Goal: Task Accomplishment & Management: Manage account settings

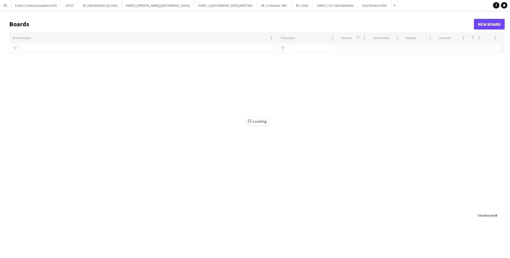
type input "**********"
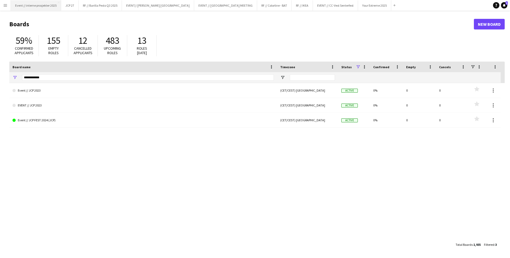
click at [30, 8] on button "Event // interne prosjekter 2025 Close" at bounding box center [36, 5] width 50 height 10
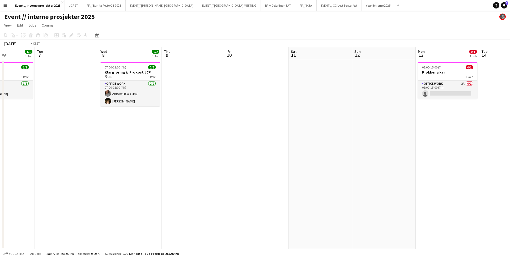
scroll to position [0, 149]
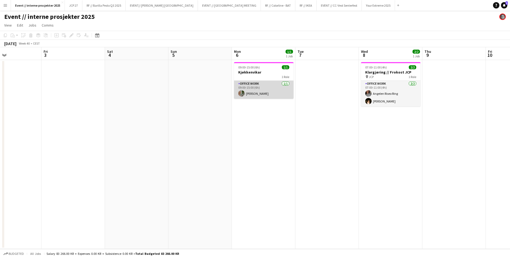
click at [255, 93] on app-card-role "Office work [DATE] 09:00-15:00 (6h) [PERSON_NAME]" at bounding box center [263, 90] width 59 height 18
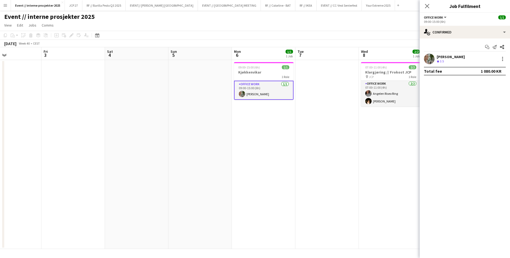
click at [456, 55] on div "[PERSON_NAME]" at bounding box center [451, 56] width 28 height 5
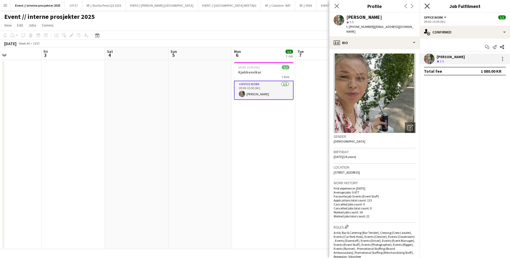
click at [426, 4] on icon "Close pop-in" at bounding box center [426, 5] width 5 height 5
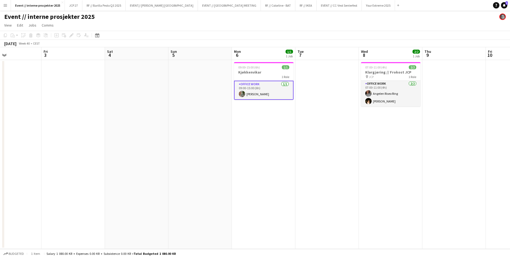
click at [261, 88] on app-card-role "Office work [DATE] 09:00-15:00 (6h) [PERSON_NAME]" at bounding box center [263, 90] width 59 height 19
click at [244, 90] on app-card-role "Office work [DATE] 09:00-15:00 (6h) [PERSON_NAME]" at bounding box center [263, 90] width 59 height 18
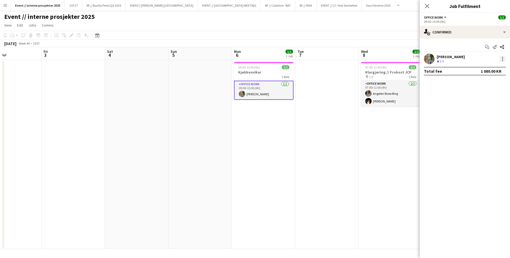
click at [504, 58] on div at bounding box center [502, 59] width 6 height 6
click at [485, 117] on span "Remove" at bounding box center [484, 119] width 33 height 5
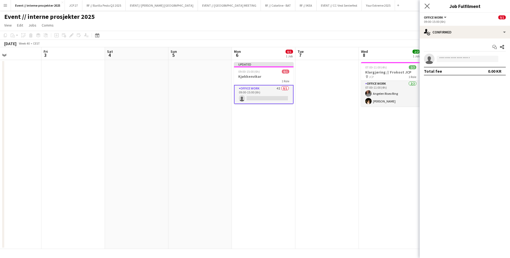
click at [429, 6] on icon "Close pop-in" at bounding box center [426, 5] width 5 height 5
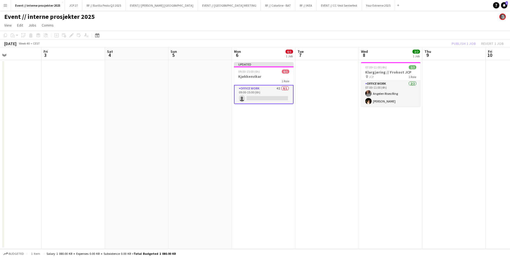
click at [465, 41] on div "Publish 1 job Revert 1 job" at bounding box center [477, 43] width 65 height 7
click at [464, 45] on button "Publish 1 job" at bounding box center [463, 43] width 28 height 7
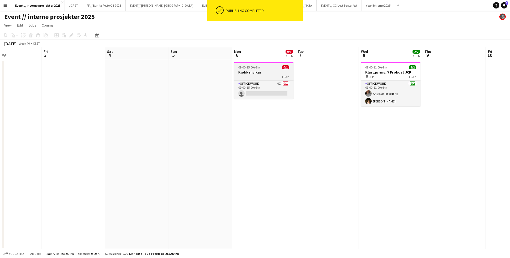
click at [269, 70] on h3 "Kjøkkenvikar" at bounding box center [263, 72] width 59 height 5
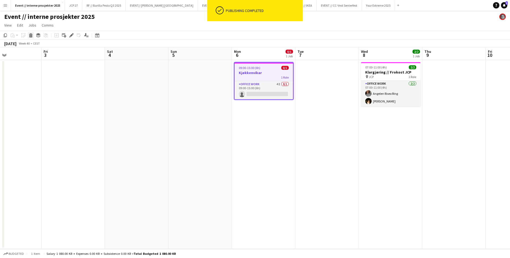
click at [32, 34] on icon "Delete" at bounding box center [31, 35] width 4 height 4
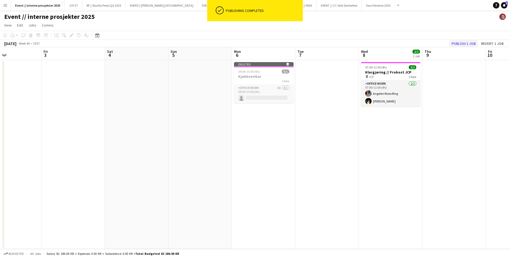
click at [471, 41] on button "Publish 1 job" at bounding box center [463, 43] width 28 height 7
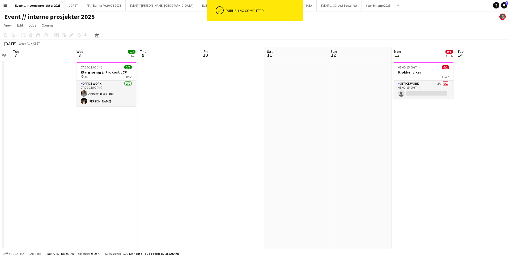
scroll to position [0, 186]
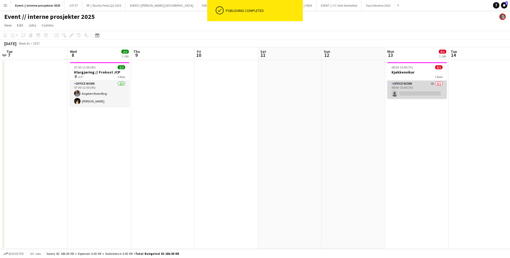
click at [408, 83] on app-card-role "Office work 2A 0/1 08:00-15:00 (7h) single-neutral-actions" at bounding box center [416, 90] width 59 height 18
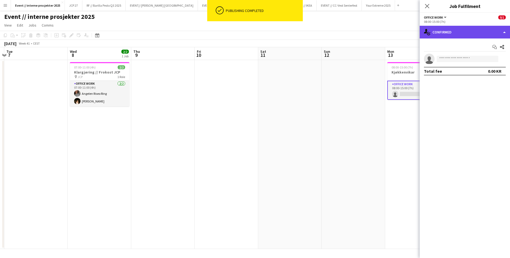
click at [463, 33] on div "single-neutral-actions-check-2 Confirmed" at bounding box center [465, 32] width 90 height 13
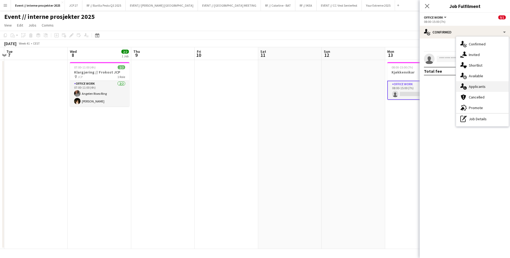
click at [475, 86] on span "Applicants" at bounding box center [477, 86] width 17 height 5
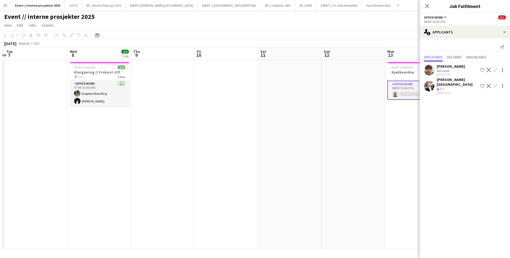
click at [452, 66] on div "[PERSON_NAME]" at bounding box center [451, 66] width 28 height 5
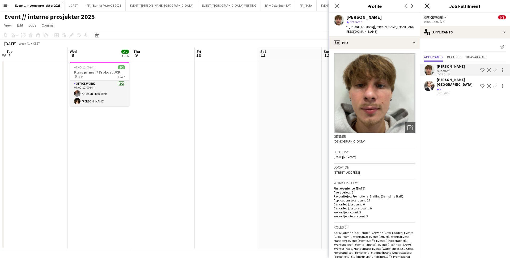
click at [428, 6] on icon "Close pop-in" at bounding box center [426, 5] width 5 height 5
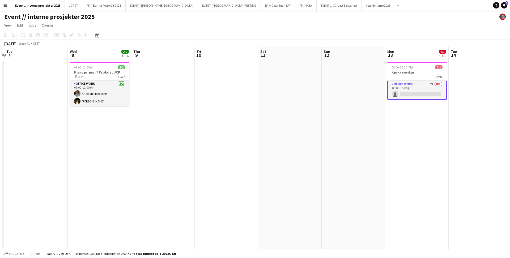
click at [419, 137] on app-date-cell "08:00-15:00 (7h) 0/1 Kjøkkenvikar 1 Role Office work 2A 0/1 08:00-15:00 (7h) si…" at bounding box center [416, 154] width 63 height 189
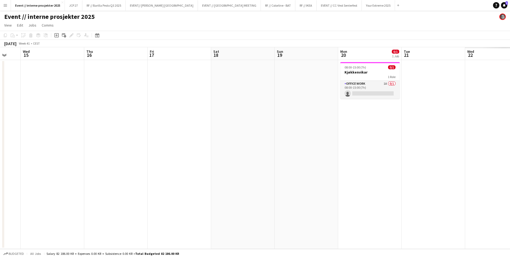
scroll to position [0, 184]
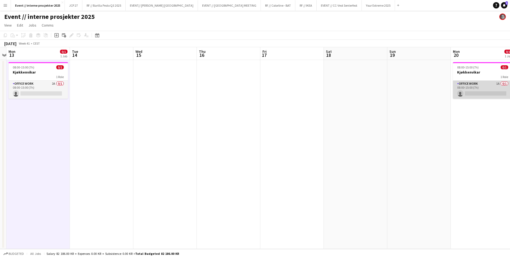
click at [472, 88] on app-card-role "Office work 1A 0/1 08:00-15:00 (7h) single-neutral-actions" at bounding box center [482, 90] width 59 height 18
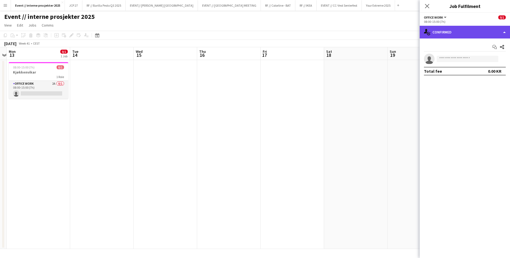
click at [469, 36] on div "single-neutral-actions-check-2 Confirmed" at bounding box center [465, 32] width 90 height 13
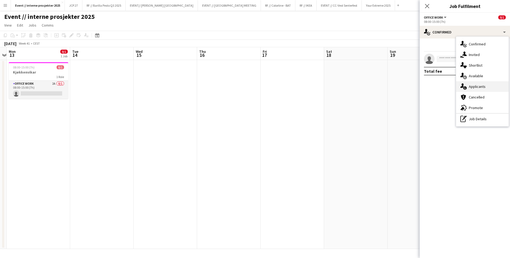
click at [480, 87] on span "Applicants" at bounding box center [477, 86] width 17 height 5
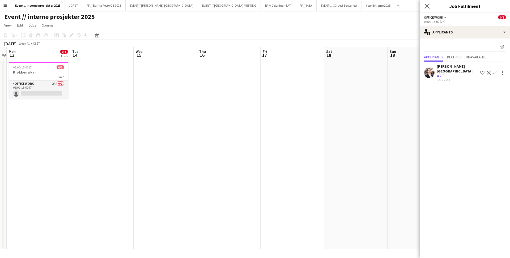
click at [428, 9] on app-icon "Close pop-in" at bounding box center [427, 6] width 8 height 8
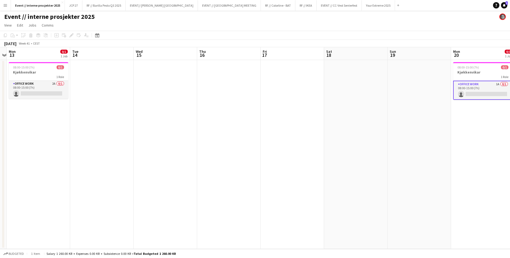
click at [220, 104] on app-date-cell at bounding box center [228, 154] width 63 height 189
